Goal: Understand site structure: Grasp the organization and layout of the website

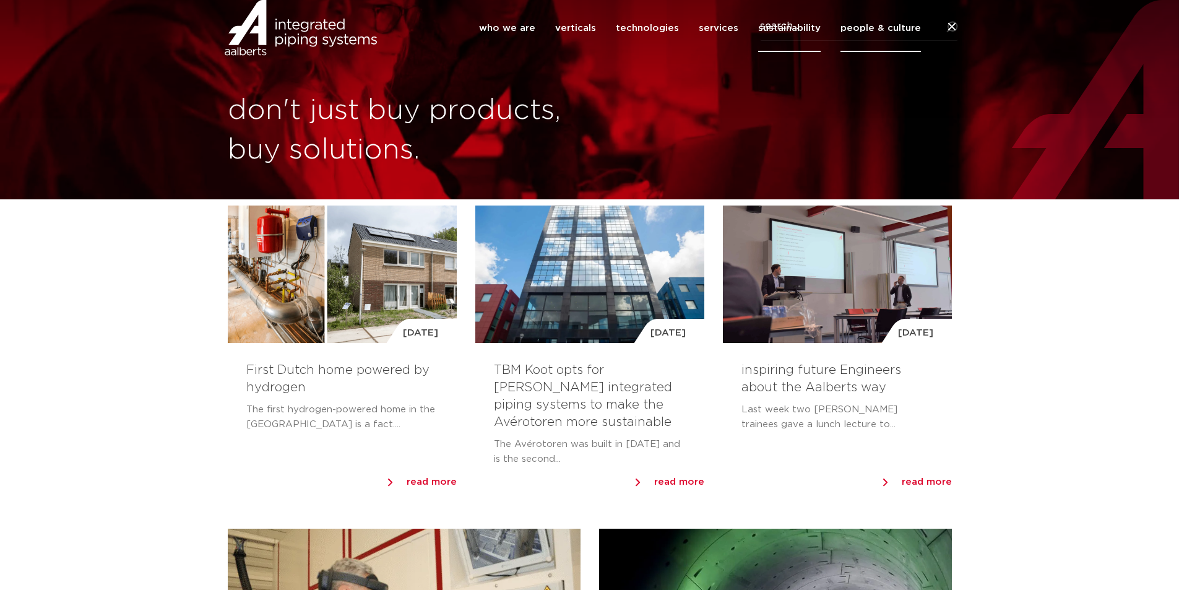
click at [785, 29] on link "sustainability" at bounding box center [789, 28] width 63 height 48
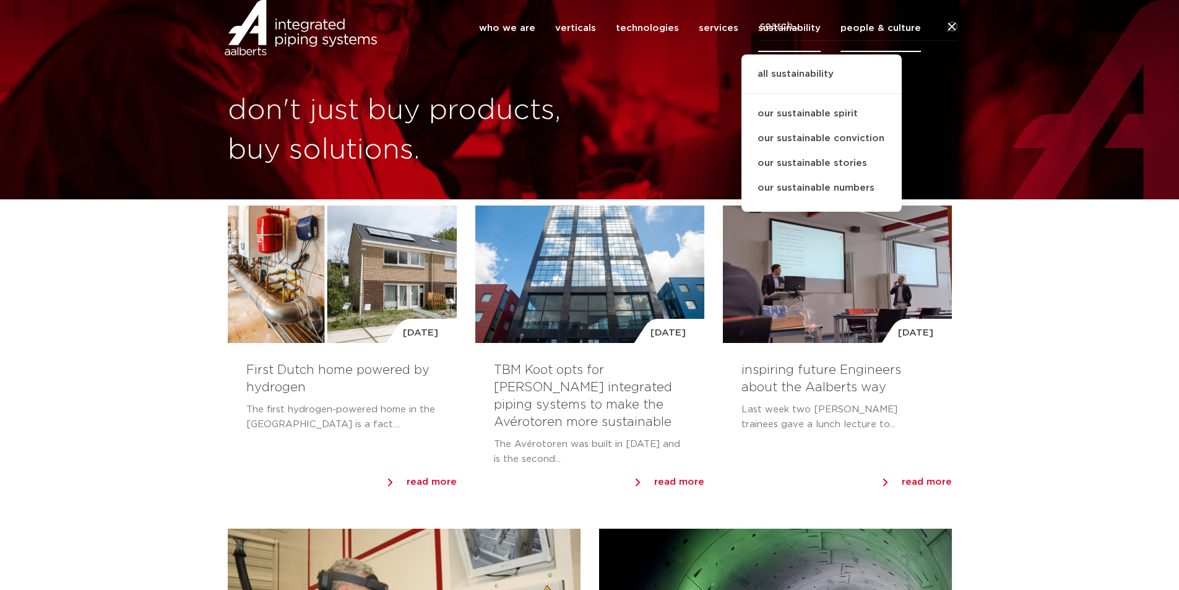
click at [764, 24] on link "sustainability" at bounding box center [789, 28] width 63 height 48
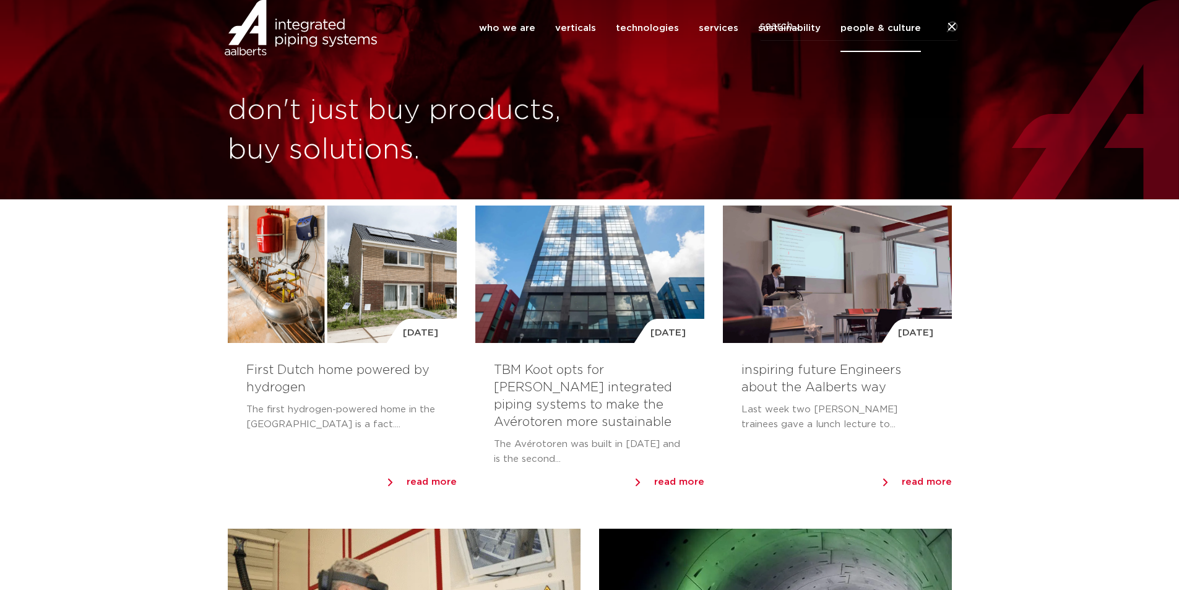
click at [755, 22] on li "sustainability all sustainability our sustainable spirit our sustainable convic…" at bounding box center [789, 28] width 82 height 48
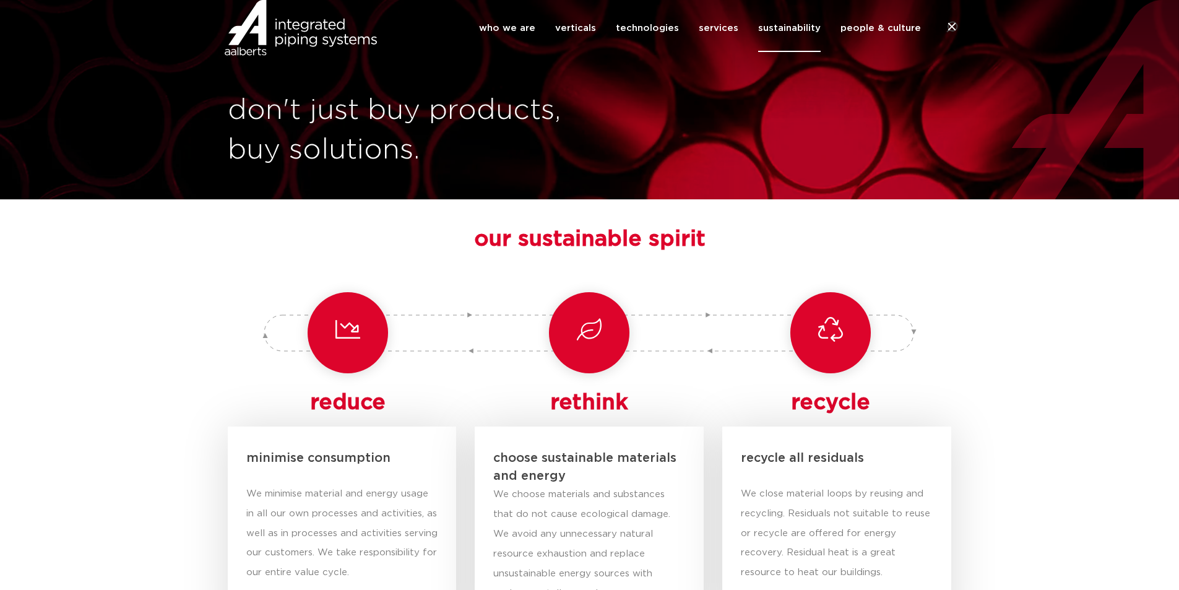
click at [589, 32] on link "verticals" at bounding box center [575, 28] width 41 height 48
